Goal: Task Accomplishment & Management: Complete application form

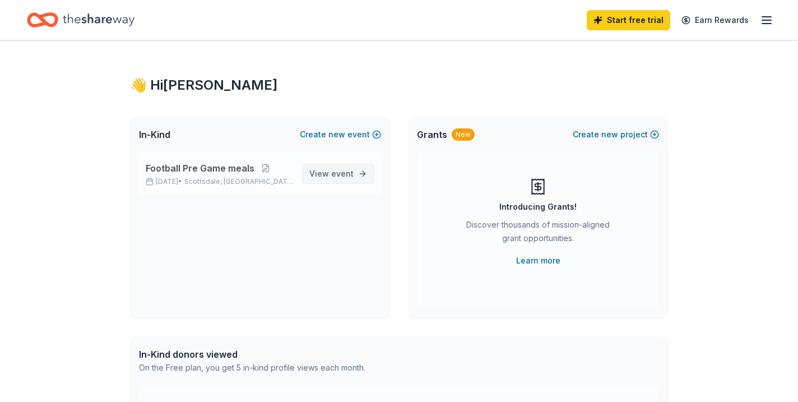
click at [332, 174] on span "event" at bounding box center [342, 174] width 22 height 10
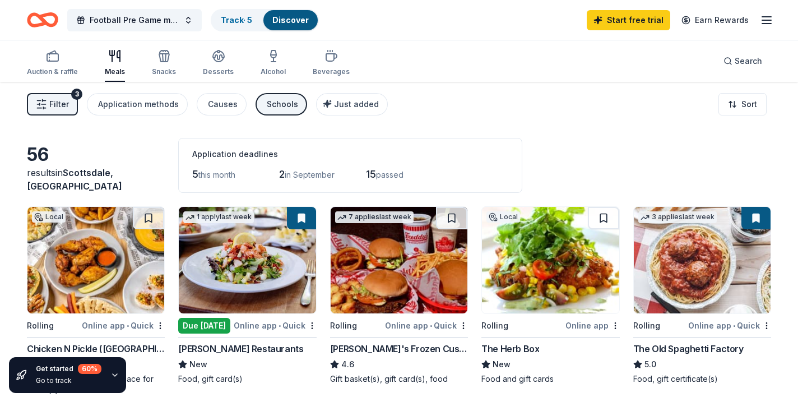
click at [398, 350] on div "Freddy's Frozen Custard & Steakburgers" at bounding box center [399, 348] width 138 height 13
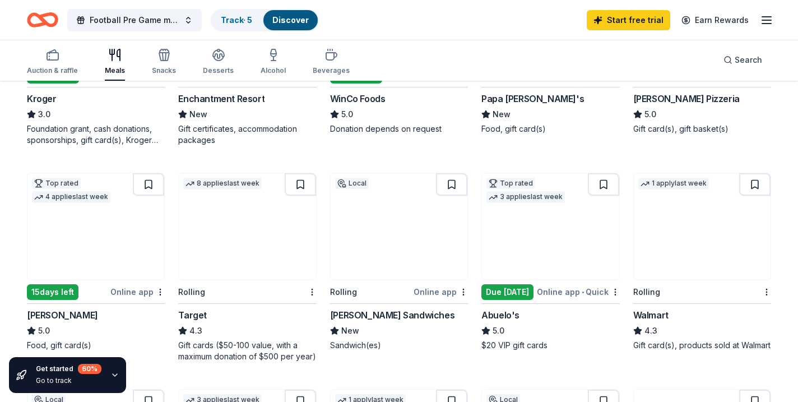
scroll to position [611, 0]
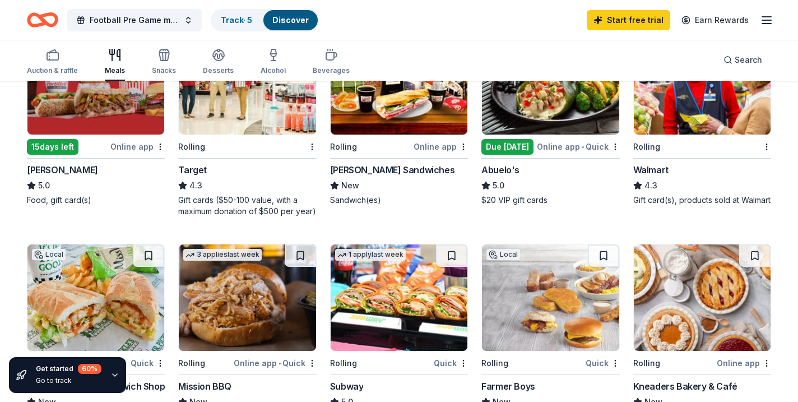
drag, startPoint x: 546, startPoint y: 138, endPoint x: 204, endPoint y: 253, distance: 360.8
click at [204, 253] on div "56 results in Scottsdale, AZ Application deadlines 5 this month 2 in September …" at bounding box center [399, 166] width 744 height 1278
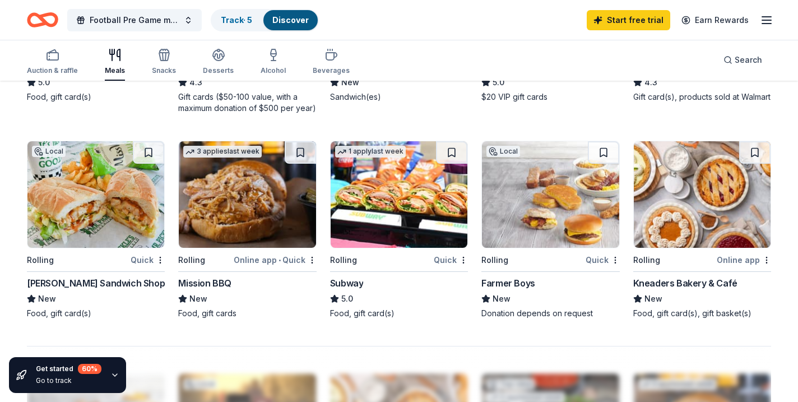
scroll to position [816, 0]
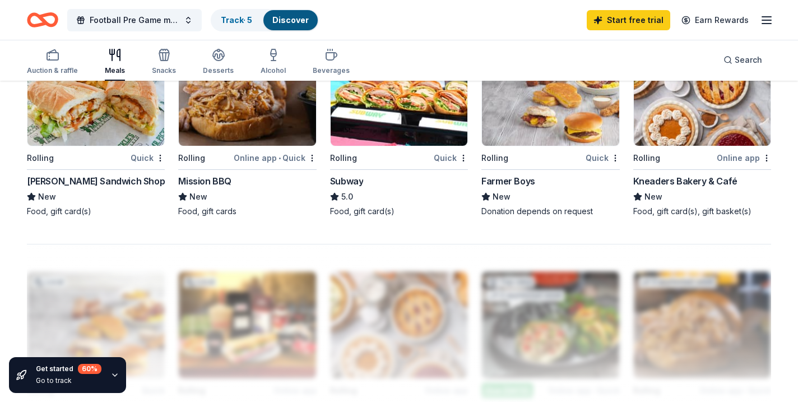
drag, startPoint x: 472, startPoint y: 359, endPoint x: 462, endPoint y: 333, distance: 27.9
click at [106, 182] on div "[PERSON_NAME] Sandwich Shop" at bounding box center [96, 180] width 138 height 13
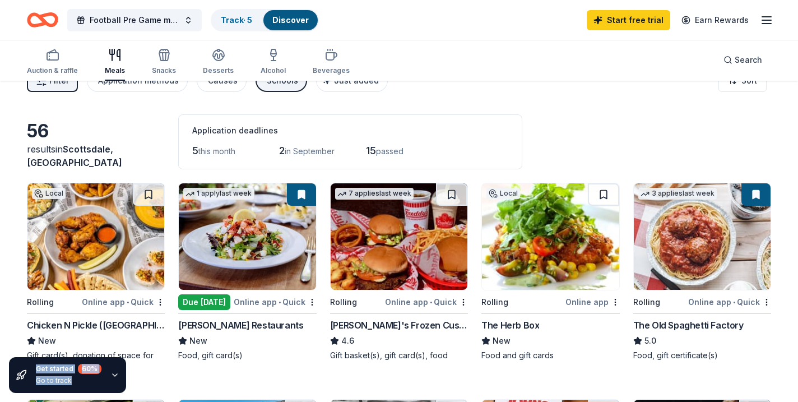
scroll to position [0, 0]
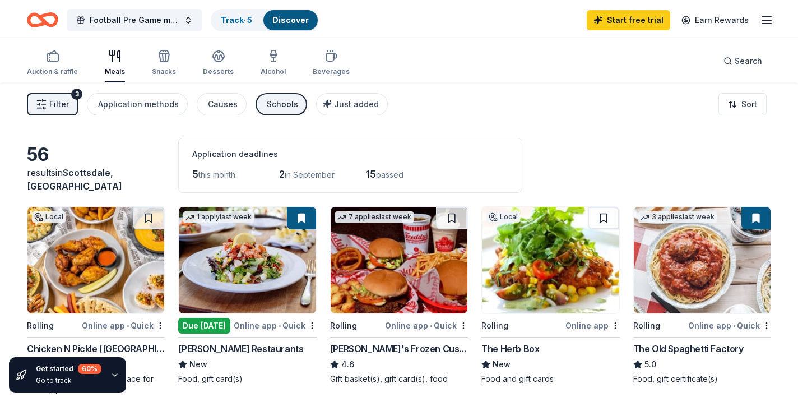
drag, startPoint x: 295, startPoint y: 227, endPoint x: 192, endPoint y: 191, distance: 109.3
click at [138, 166] on div "56" at bounding box center [96, 154] width 138 height 22
click at [159, 61] on icon "button" at bounding box center [164, 58] width 10 height 8
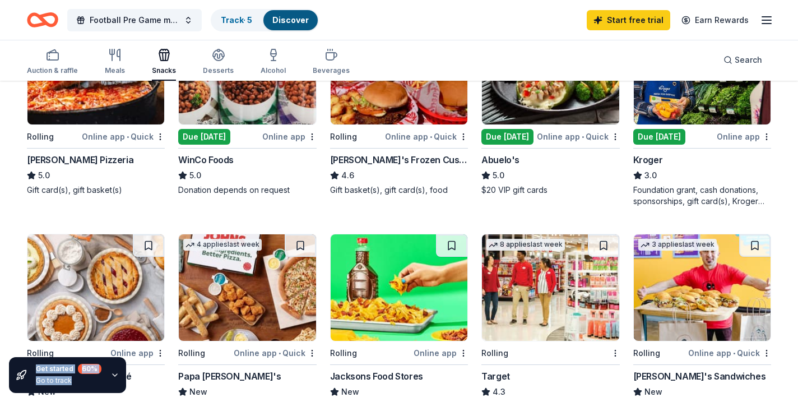
scroll to position [317, 0]
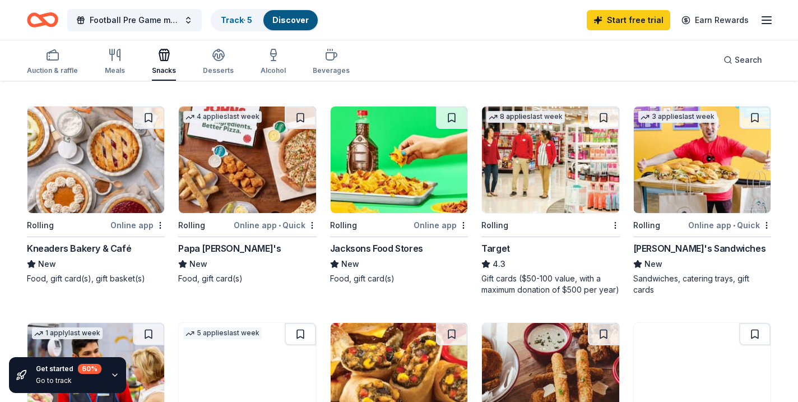
drag, startPoint x: 568, startPoint y: 179, endPoint x: 387, endPoint y: 263, distance: 200.1
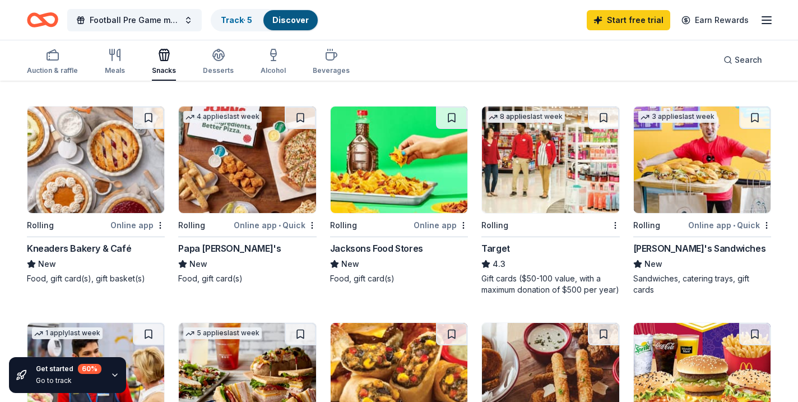
click at [541, 328] on img at bounding box center [550, 376] width 137 height 106
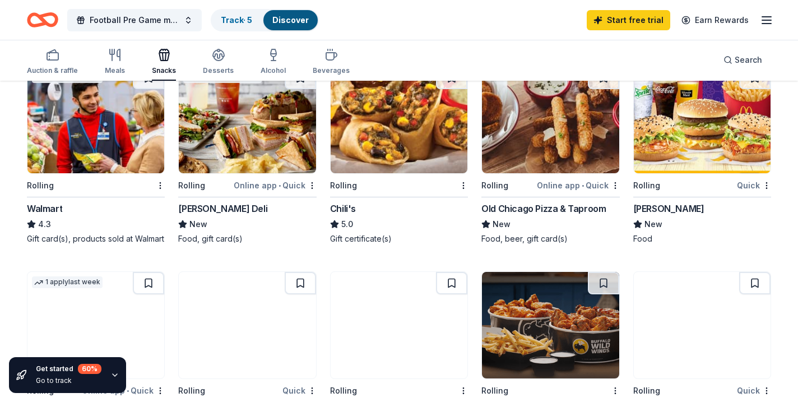
scroll to position [574, 0]
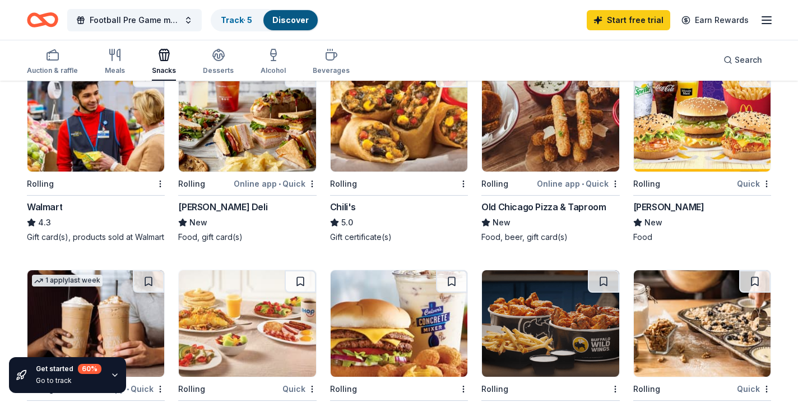
click at [656, 202] on div "[PERSON_NAME]" at bounding box center [668, 206] width 71 height 13
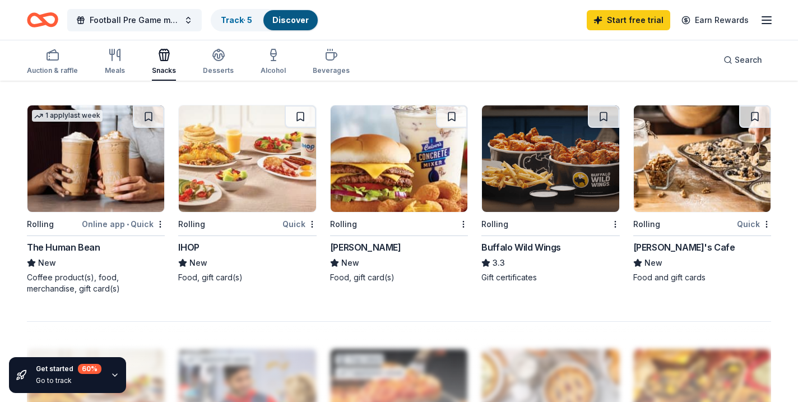
scroll to position [837, 0]
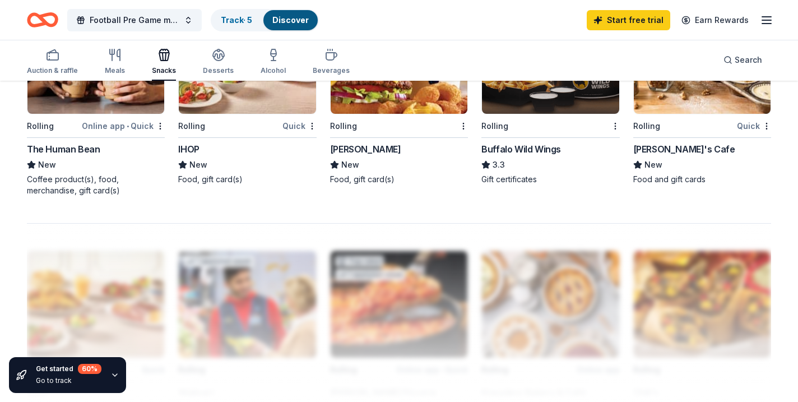
drag, startPoint x: 327, startPoint y: 255, endPoint x: 252, endPoint y: 352, distance: 122.6
click at [525, 156] on div "Buffalo Wild Wings" at bounding box center [521, 148] width 80 height 13
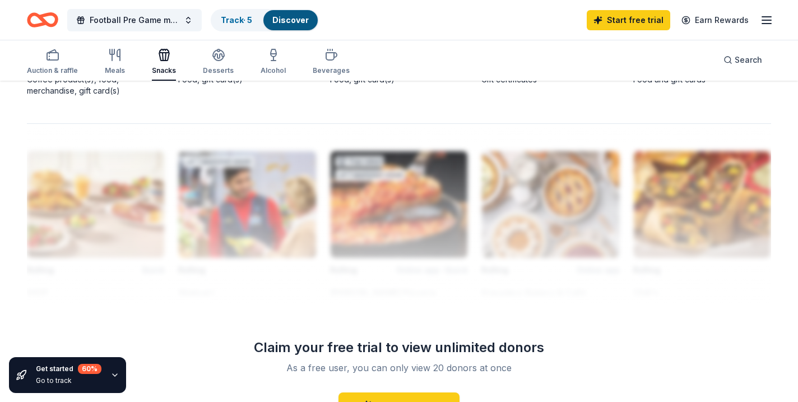
scroll to position [1009, 0]
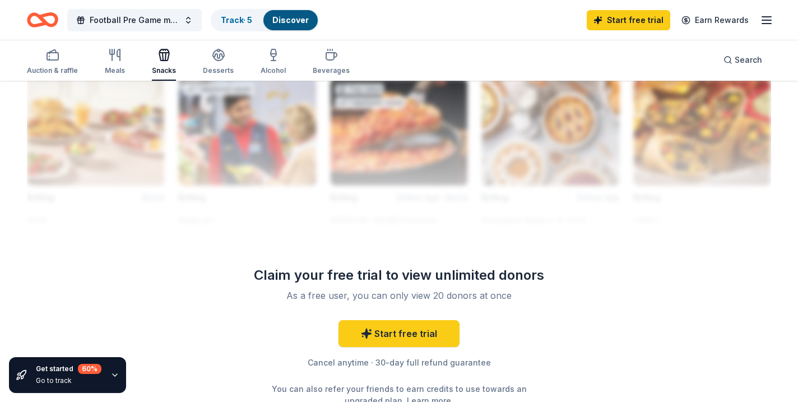
drag, startPoint x: 289, startPoint y: 221, endPoint x: 170, endPoint y: 332, distance: 162.5
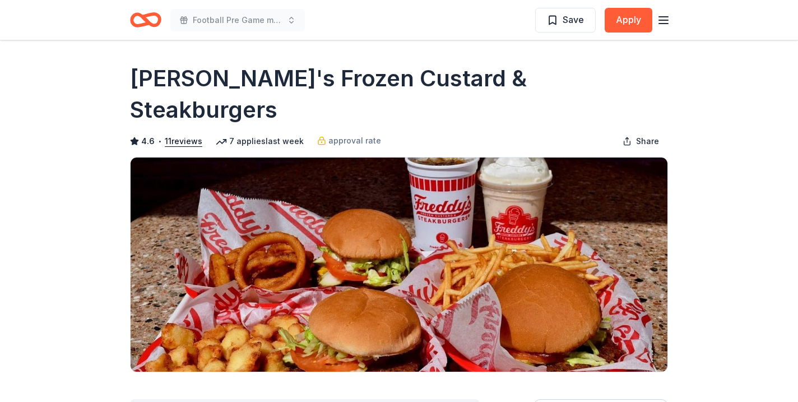
drag, startPoint x: 96, startPoint y: 354, endPoint x: 81, endPoint y: 88, distance: 266.6
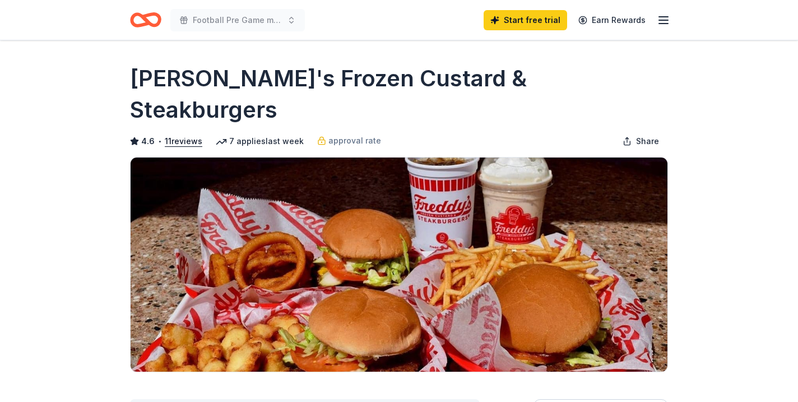
scroll to position [105, 0]
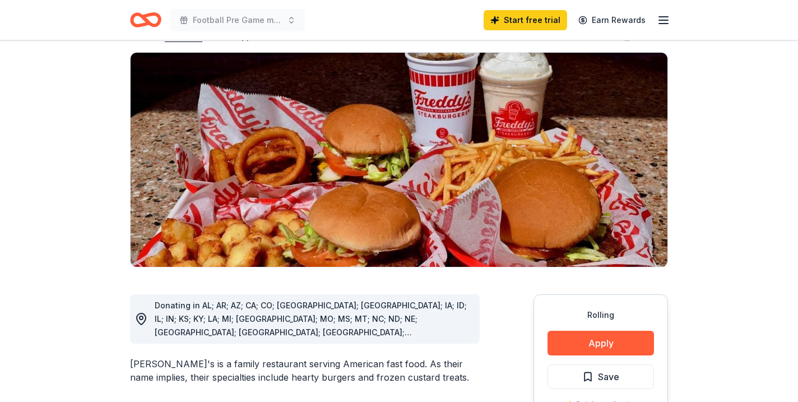
drag, startPoint x: 744, startPoint y: 327, endPoint x: 661, endPoint y: 298, distance: 88.1
click at [589, 331] on button "Apply" at bounding box center [600, 343] width 106 height 25
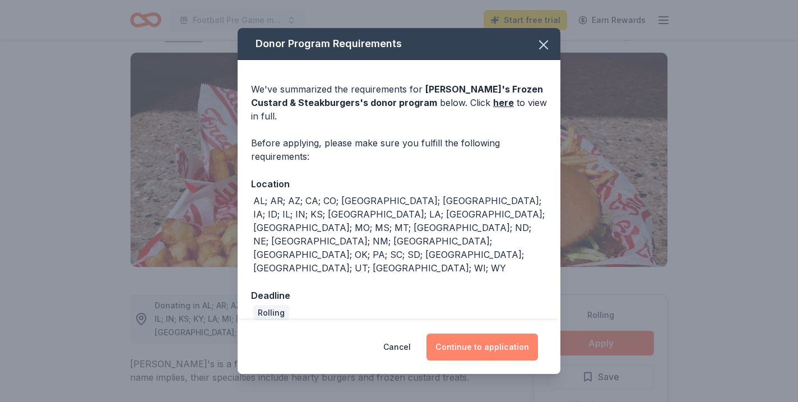
click at [499, 333] on button "Continue to application" at bounding box center [482, 346] width 112 height 27
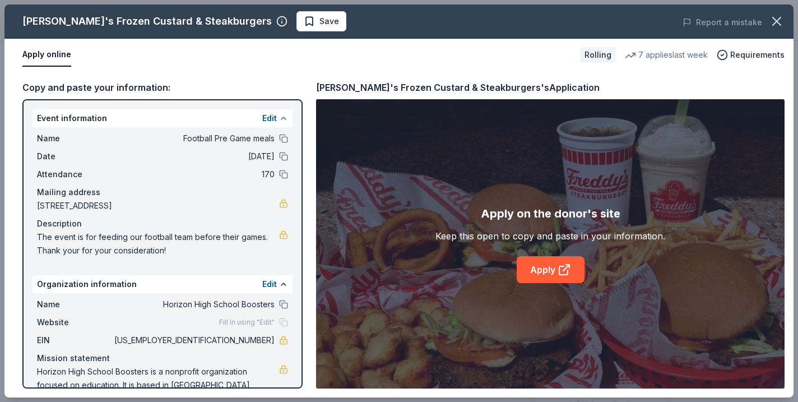
click at [282, 120] on button at bounding box center [283, 118] width 9 height 9
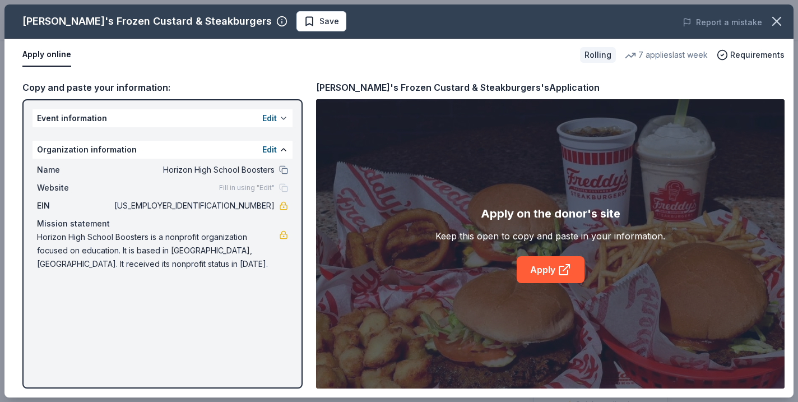
click at [282, 120] on button at bounding box center [283, 118] width 9 height 9
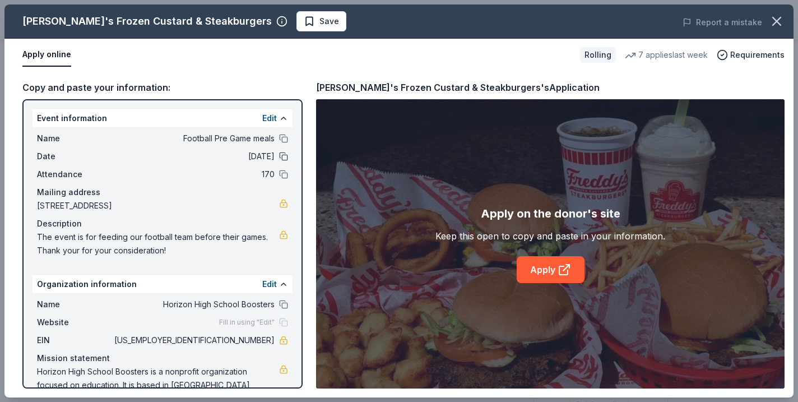
click at [283, 157] on button at bounding box center [283, 156] width 9 height 9
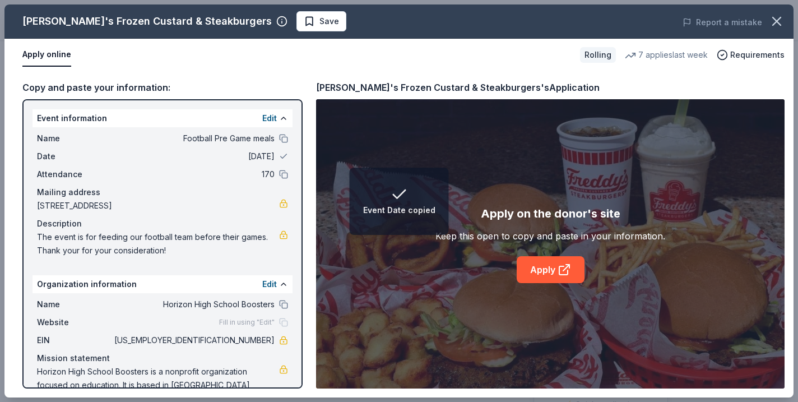
click at [277, 157] on div "Date 09/17/25" at bounding box center [162, 156] width 251 height 13
click at [254, 160] on span "09/17/25" at bounding box center [193, 156] width 162 height 13
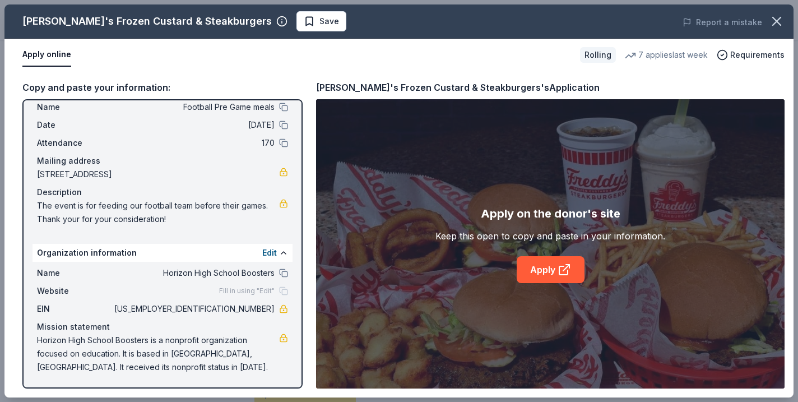
scroll to position [682, 0]
drag, startPoint x: 245, startPoint y: 219, endPoint x: 188, endPoint y: 292, distance: 92.9
click at [188, 292] on div "Event information Edit Name Football Pre Game meals Date 09/17/25 Attendance 17…" at bounding box center [162, 243] width 280 height 289
click at [547, 273] on link "Apply" at bounding box center [551, 269] width 68 height 27
drag, startPoint x: 354, startPoint y: 34, endPoint x: 526, endPoint y: 1, distance: 175.1
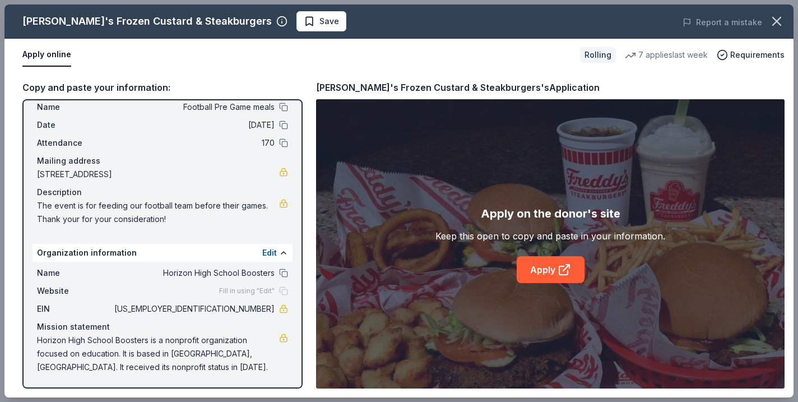
click at [386, 21] on div "Freddy's Frozen Custard & Steakburgers Save Report a mistake" at bounding box center [398, 21] width 789 height 34
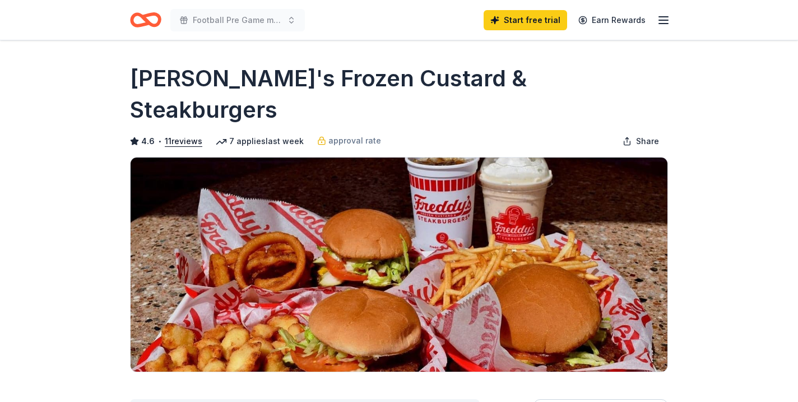
scroll to position [379, 0]
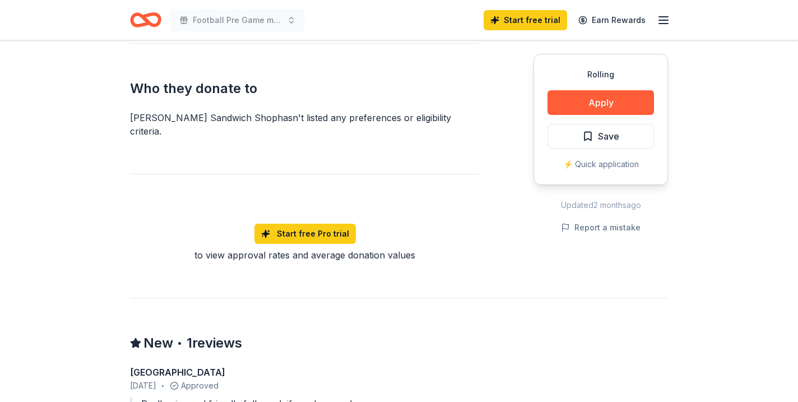
scroll to position [672, 0]
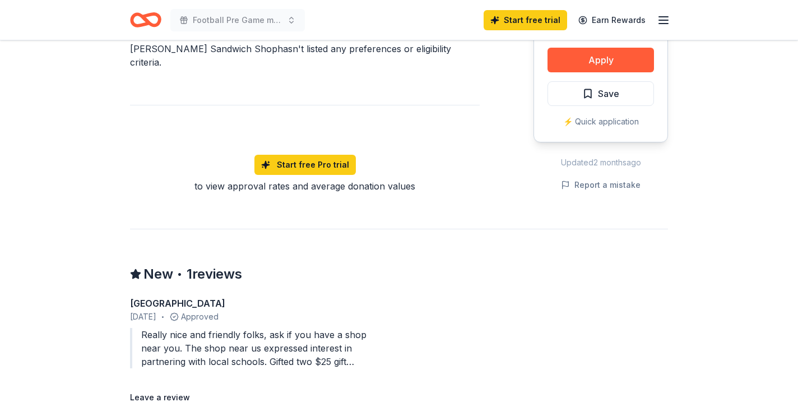
drag, startPoint x: 127, startPoint y: 312, endPoint x: 41, endPoint y: 326, distance: 86.9
click at [41, 326] on div "Rolling Share Mr. Pickle's Sandwich Shop New • 1 reviews Share Donating in AZ, …" at bounding box center [399, 69] width 798 height 1400
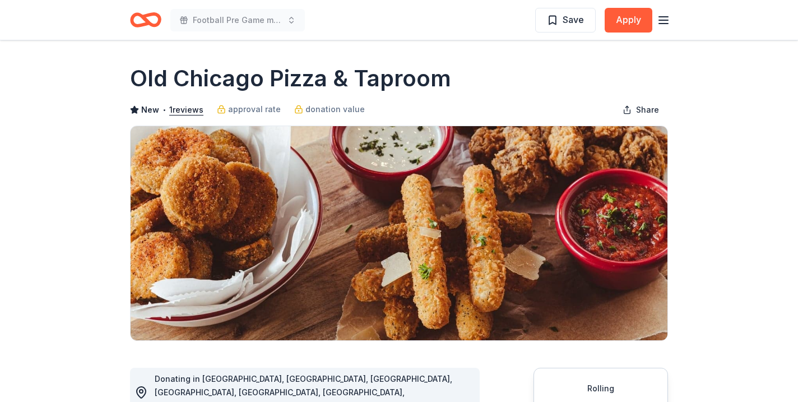
drag, startPoint x: 73, startPoint y: 333, endPoint x: 63, endPoint y: 68, distance: 265.2
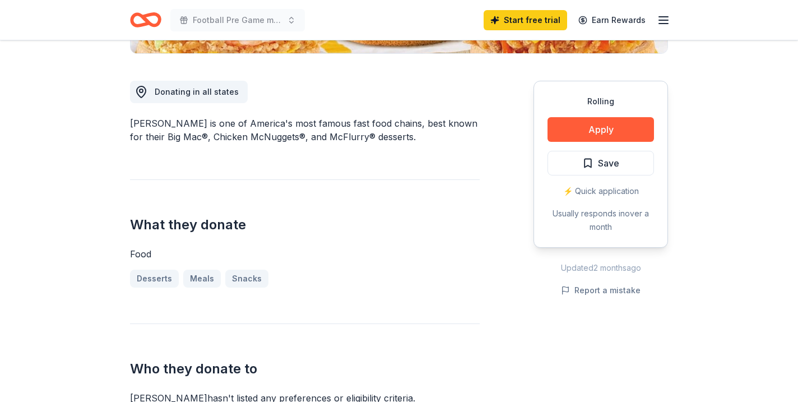
scroll to position [388, 0]
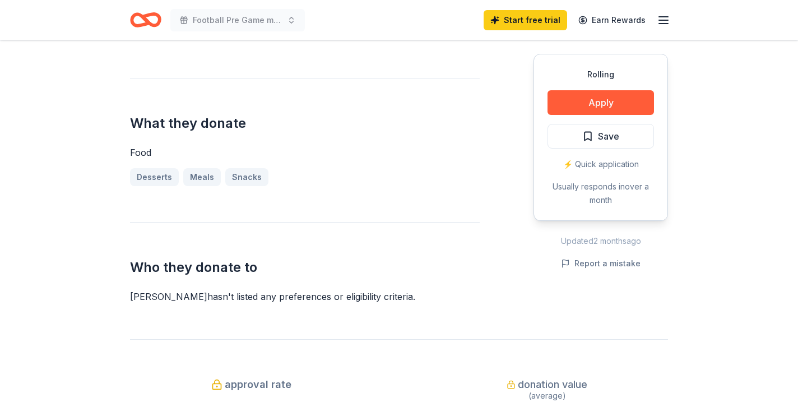
drag, startPoint x: 76, startPoint y: 284, endPoint x: 43, endPoint y: 326, distance: 53.8
click at [43, 326] on div "Rolling Share McDonald's New approval rate donation value Share Donating in all…" at bounding box center [399, 360] width 798 height 1417
click at [615, 87] on div "Rolling Apply Save ⚡️ Quick application Usually responds in over a month" at bounding box center [600, 137] width 134 height 167
click at [606, 100] on button "Apply" at bounding box center [600, 102] width 106 height 25
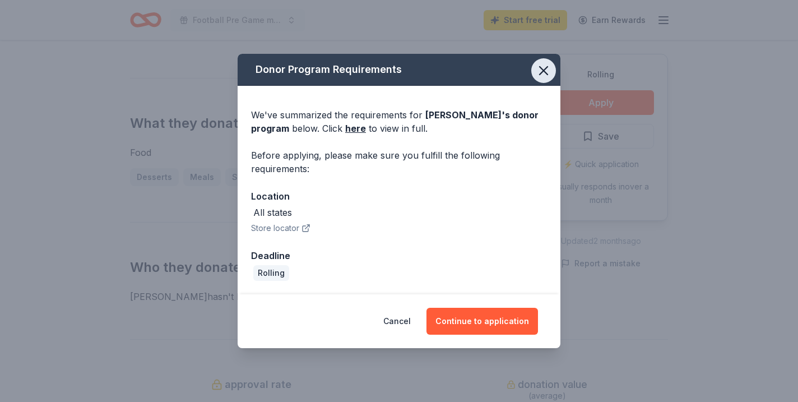
click at [546, 67] on icon "button" at bounding box center [544, 71] width 8 height 8
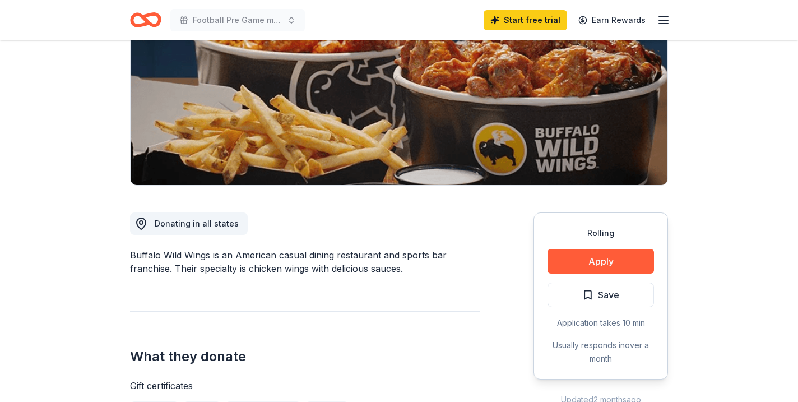
scroll to position [257, 0]
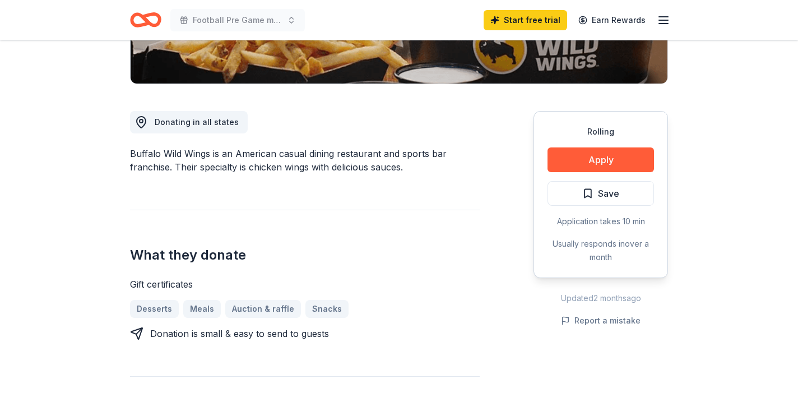
drag, startPoint x: 342, startPoint y: 373, endPoint x: 416, endPoint y: 252, distance: 141.1
click at [416, 252] on div "Donating in all states Buffalo Wild Wings is an American casual dining restaura…" at bounding box center [305, 270] width 350 height 373
click at [596, 157] on button "Apply" at bounding box center [600, 159] width 106 height 25
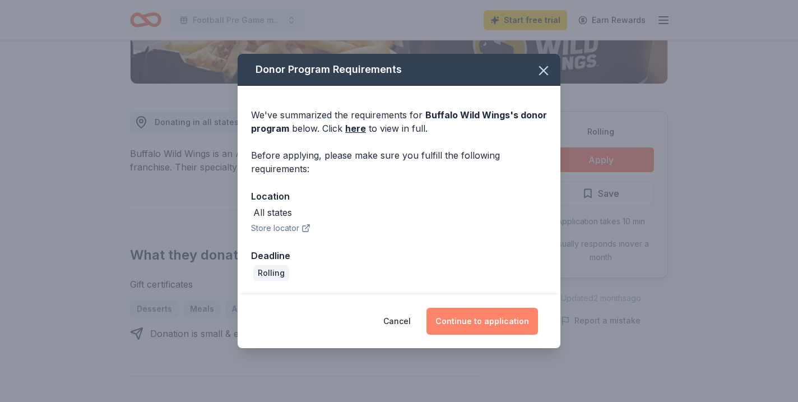
click at [513, 317] on button "Continue to application" at bounding box center [482, 321] width 112 height 27
